Goal: Book appointment/travel/reservation

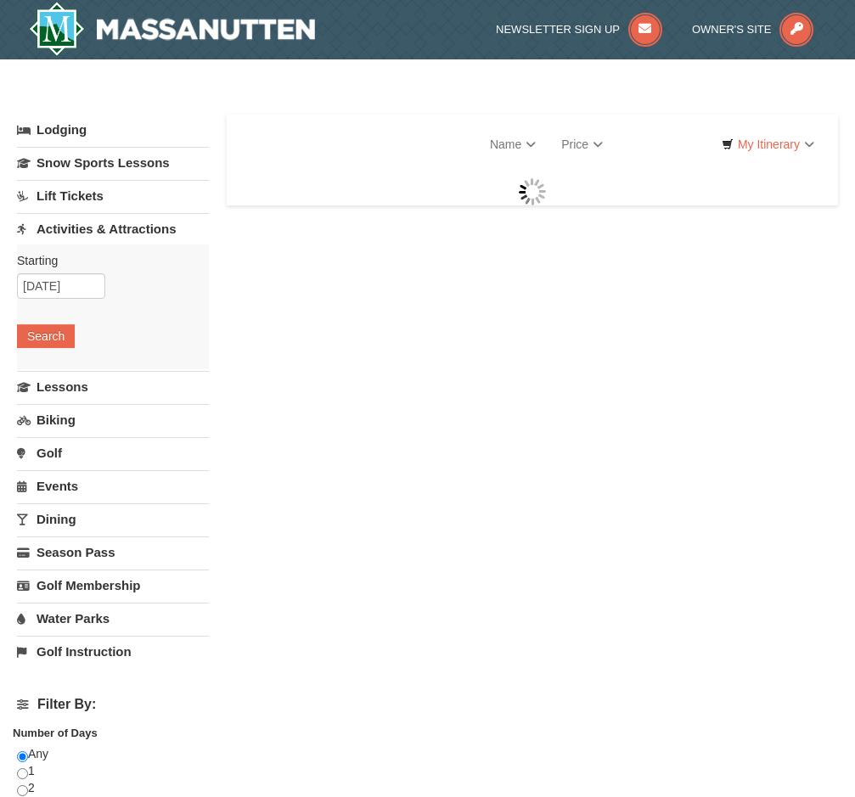
select select "9"
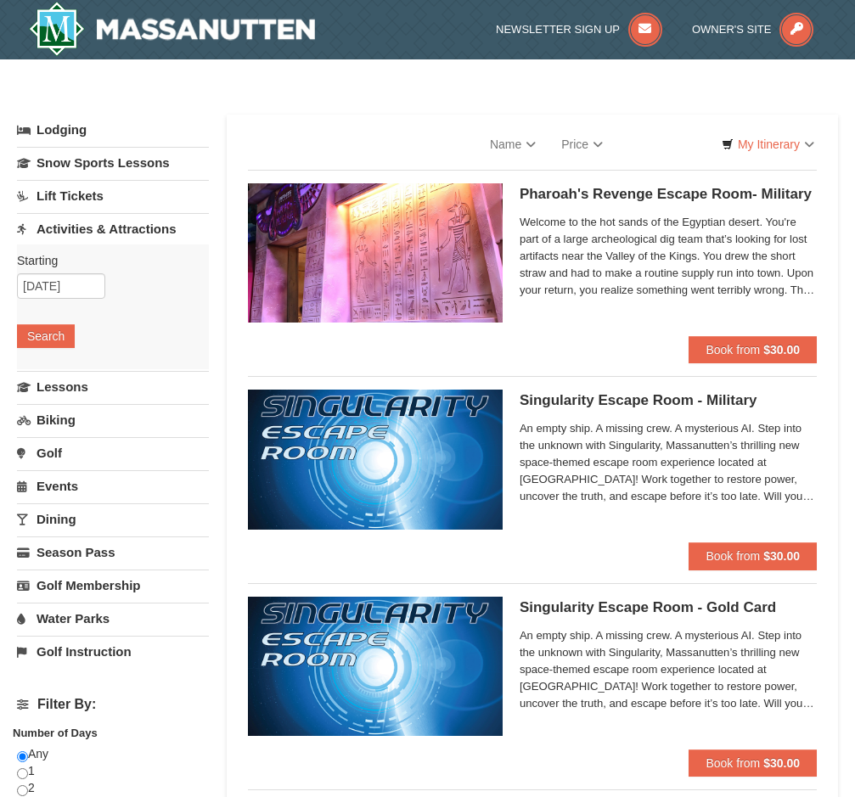
select select "9"
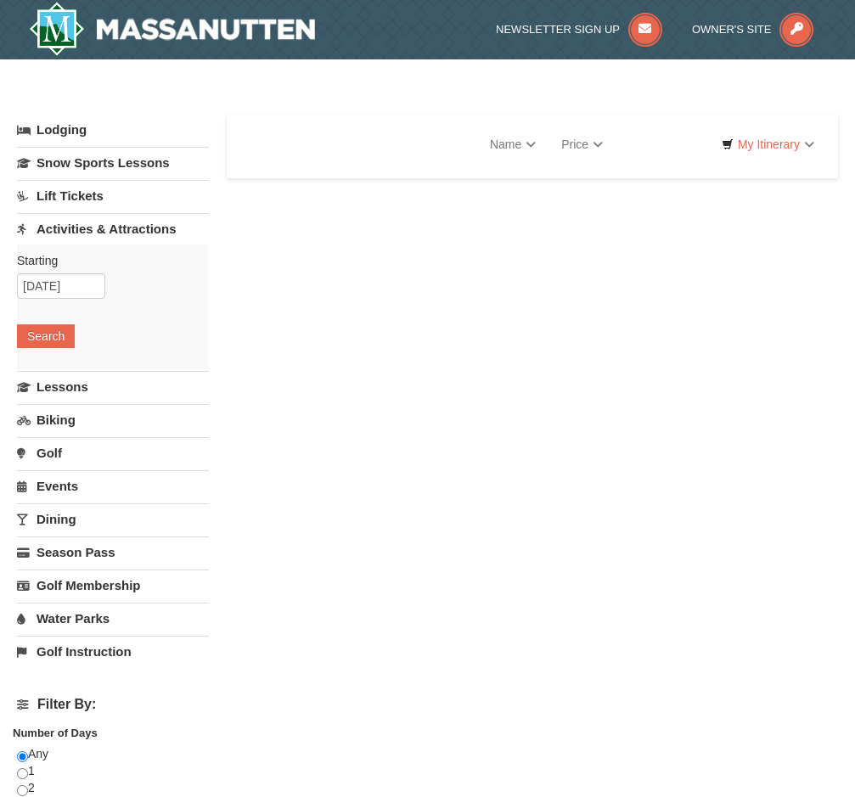
select select "9"
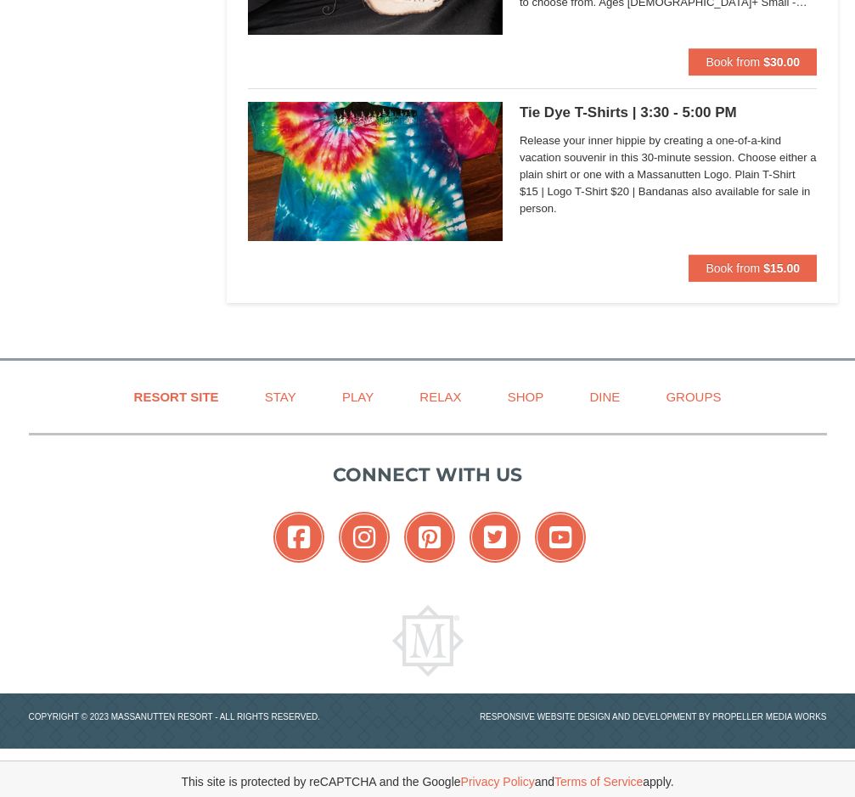
scroll to position [3593, 0]
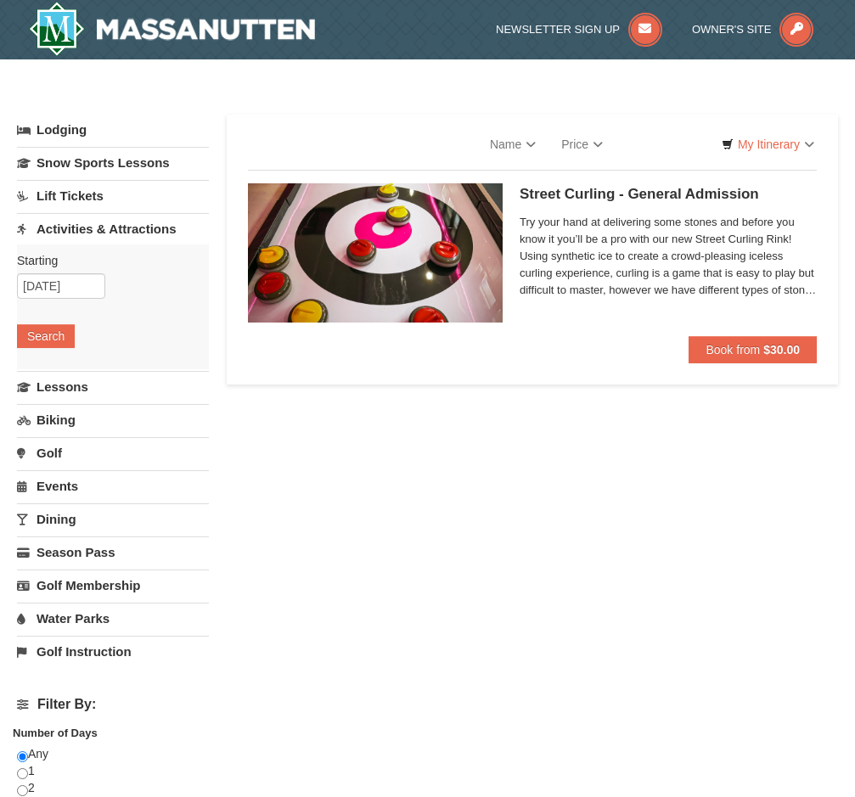
select select "9"
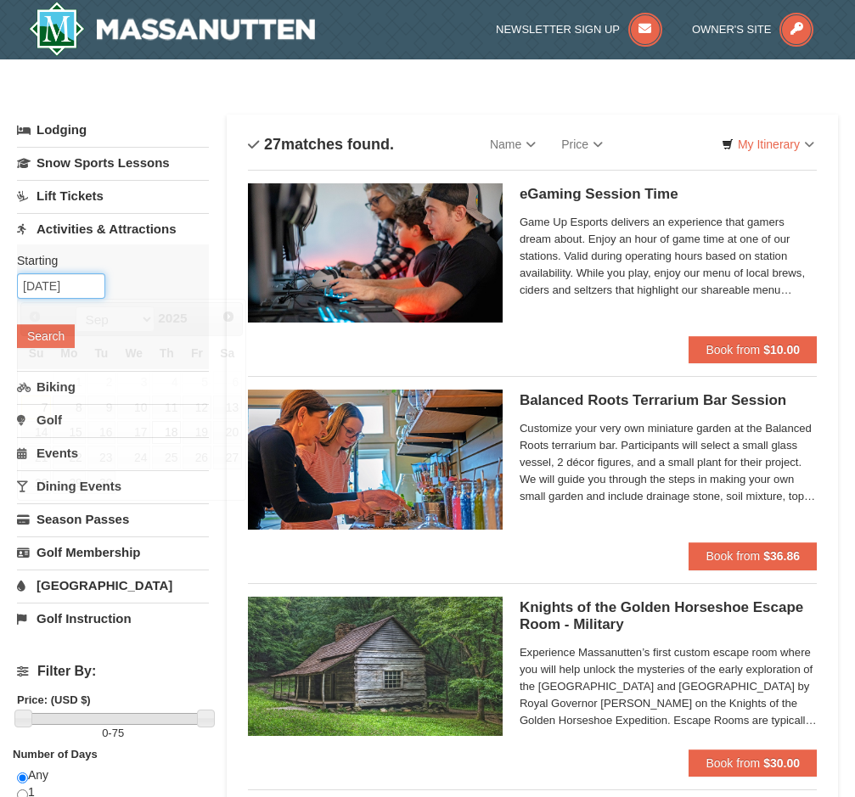
click at [53, 284] on input "09/18/2025" at bounding box center [61, 285] width 88 height 25
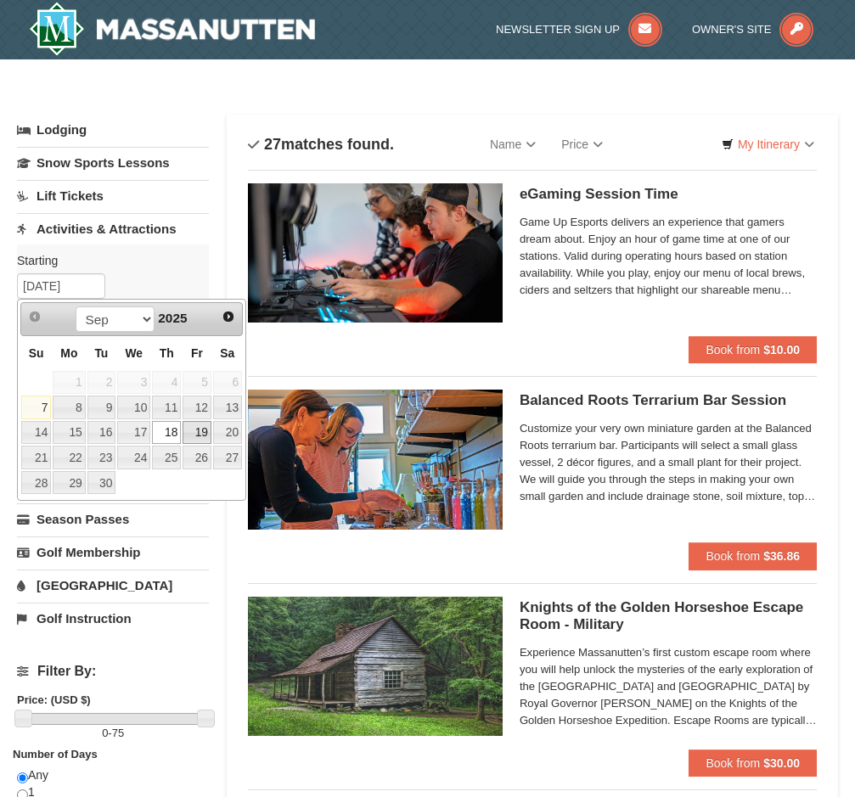
click at [200, 433] on link "19" at bounding box center [196, 433] width 29 height 24
type input "[DATE]"
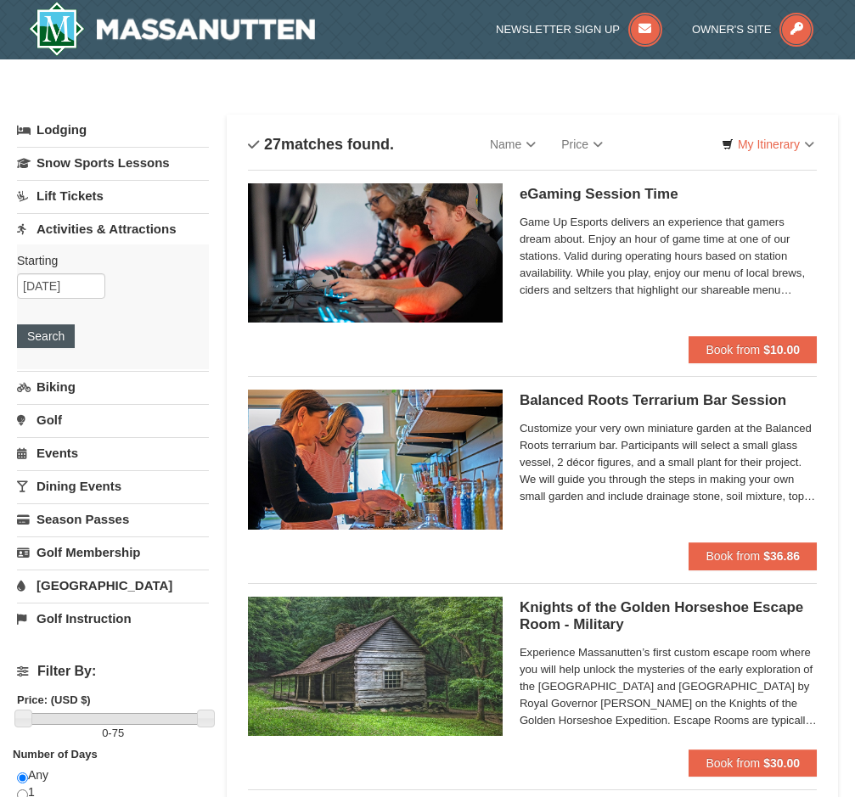
click at [60, 340] on button "Search" at bounding box center [46, 336] width 58 height 24
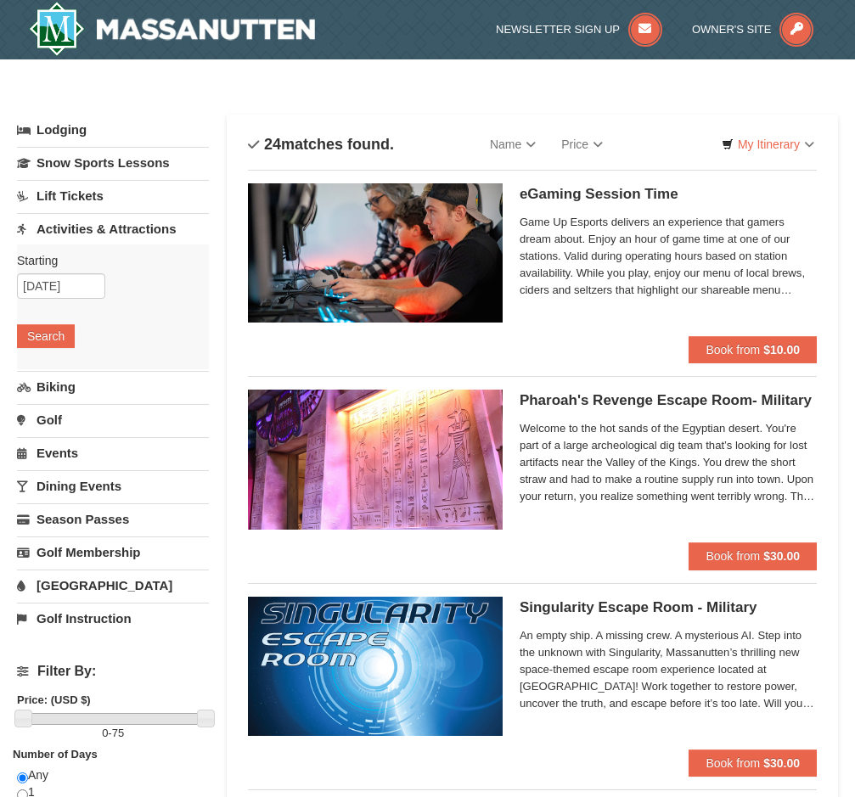
scroll to position [0, 1]
click at [80, 289] on input "[DATE]" at bounding box center [61, 285] width 88 height 25
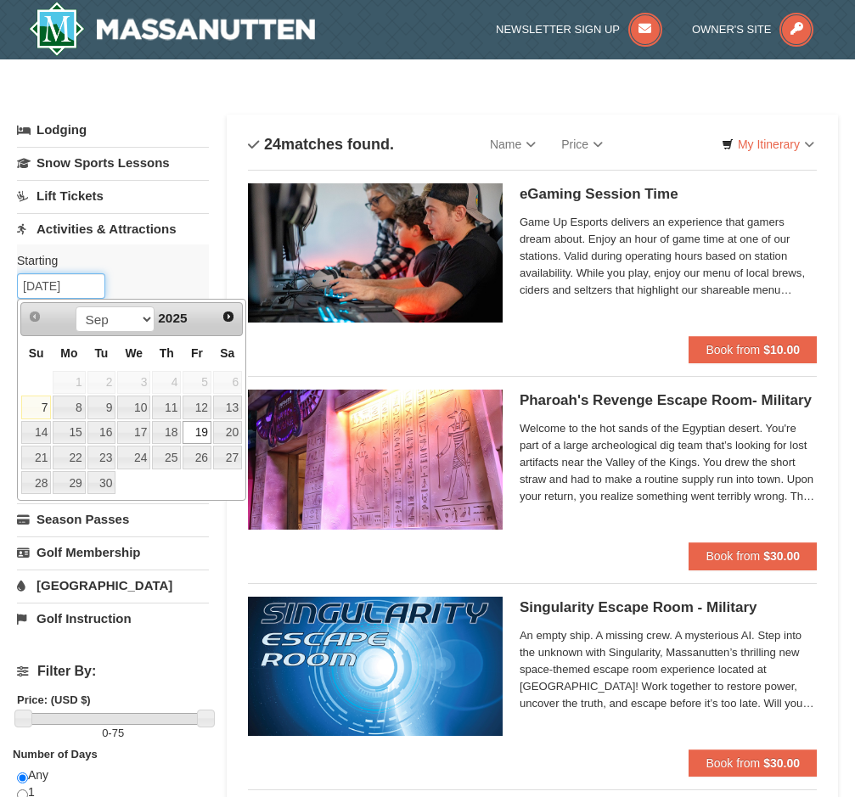
scroll to position [0, 0]
click at [227, 433] on link "20" at bounding box center [227, 433] width 29 height 24
type input "[DATE]"
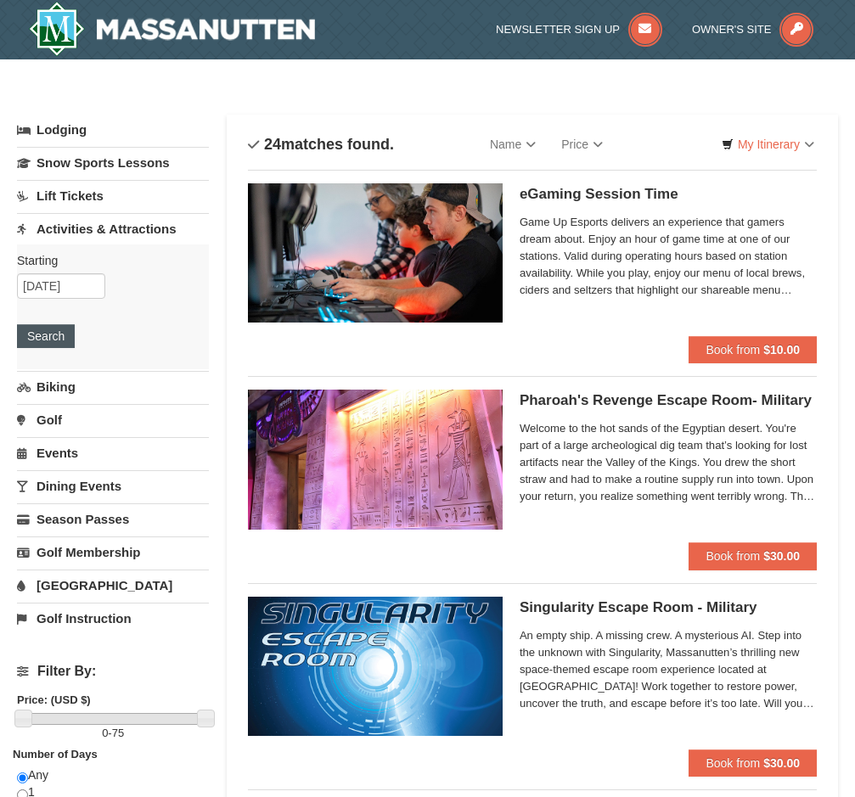
click at [41, 339] on button "Search" at bounding box center [46, 336] width 58 height 24
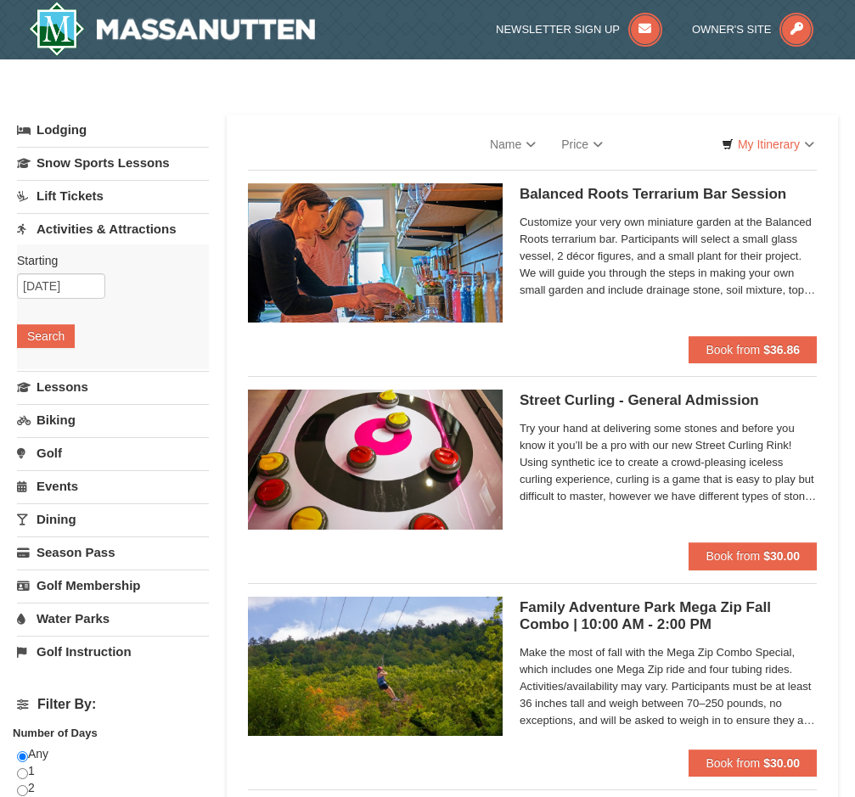
select select "9"
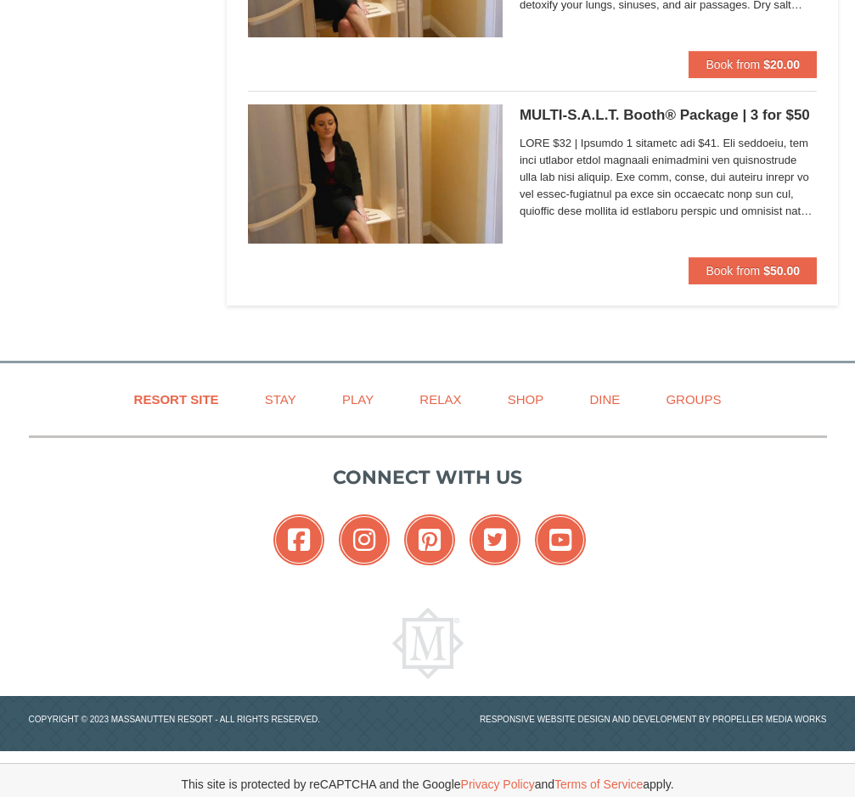
scroll to position [5655, 0]
